Goal: Information Seeking & Learning: Learn about a topic

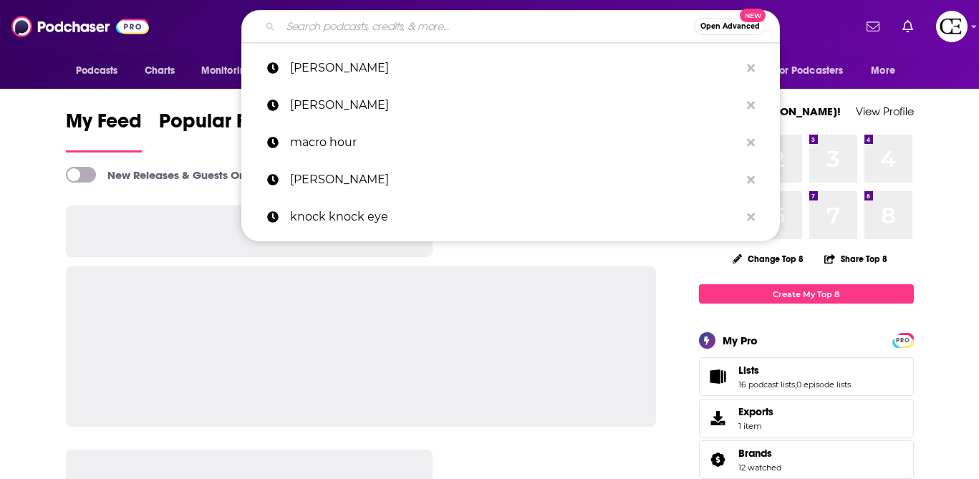
click at [500, 20] on input "Search podcasts, credits, & more..." at bounding box center [487, 26] width 413 height 23
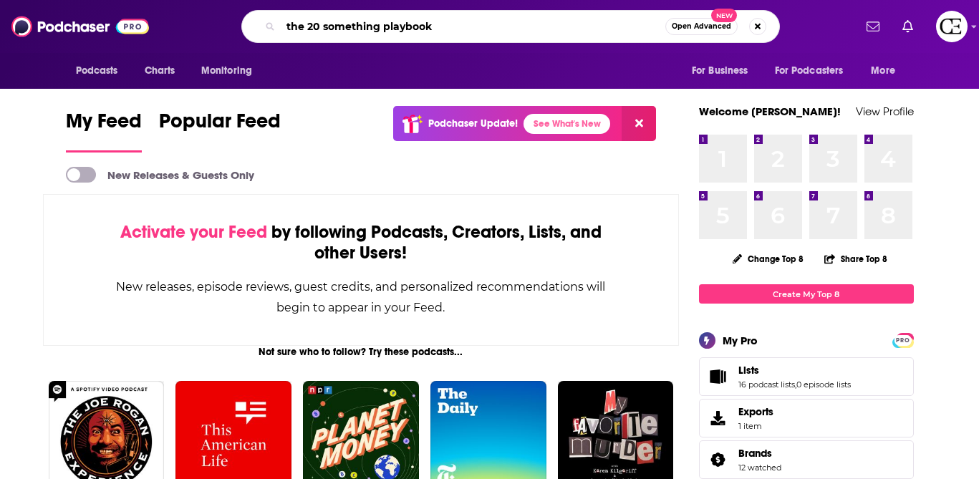
type input "the 20 something playbook"
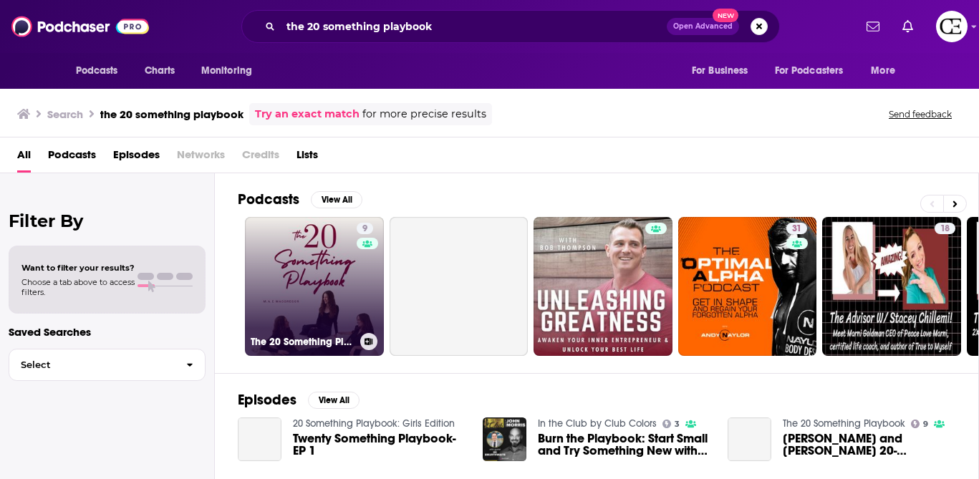
click at [310, 312] on link "9 The 20 Something Playbook" at bounding box center [314, 286] width 139 height 139
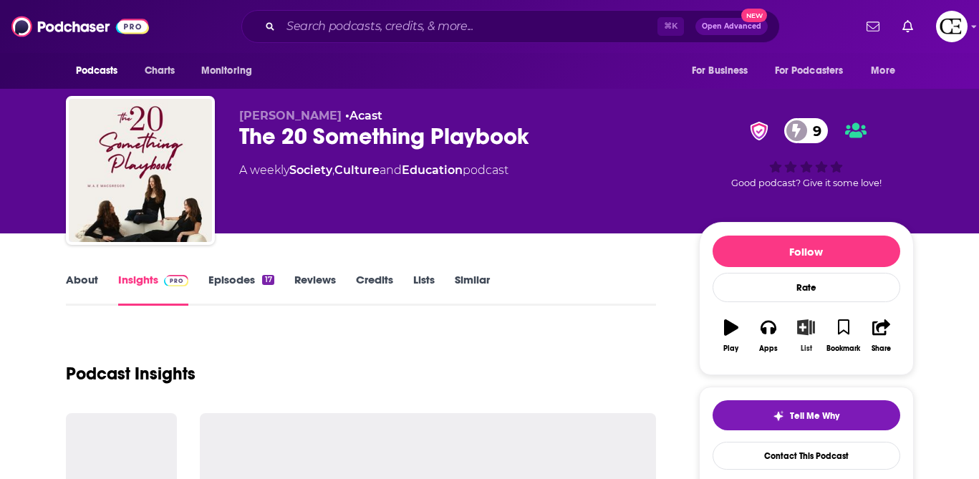
click at [807, 331] on icon "button" at bounding box center [806, 327] width 18 height 16
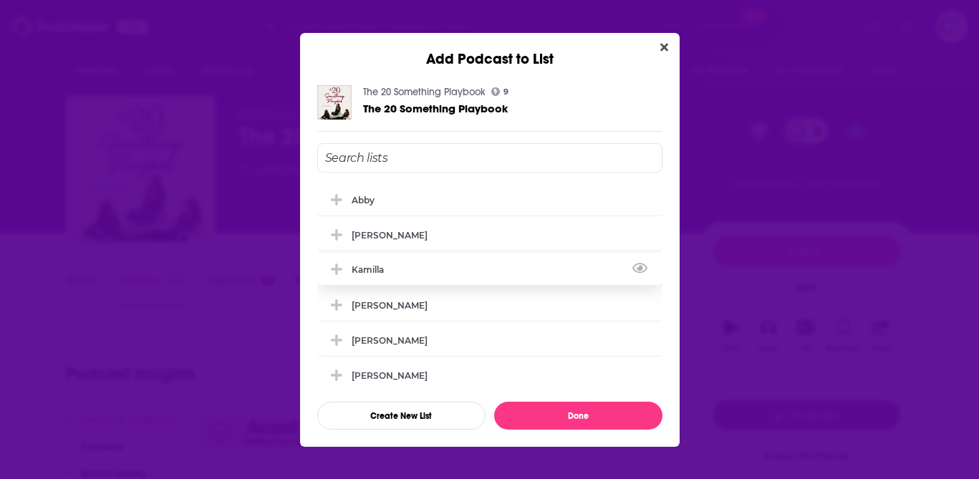
click at [602, 267] on div "Kamilla" at bounding box center [489, 270] width 345 height 32
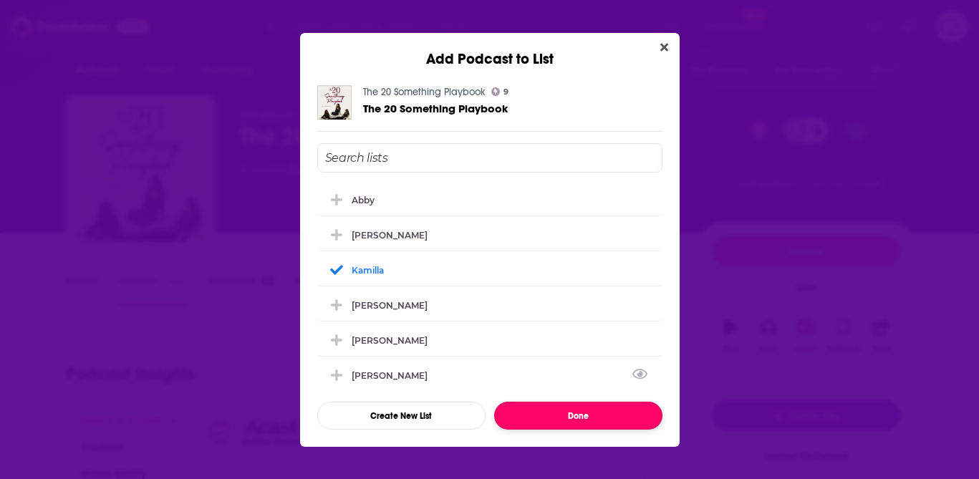
click at [587, 408] on button "Done" at bounding box center [578, 416] width 168 height 28
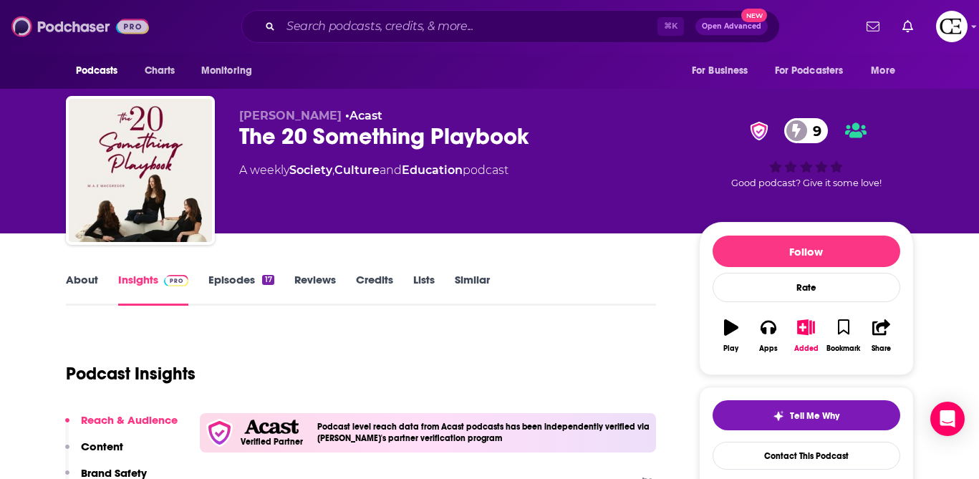
click at [92, 27] on img at bounding box center [80, 26] width 138 height 27
